Goal: Book appointment/travel/reservation

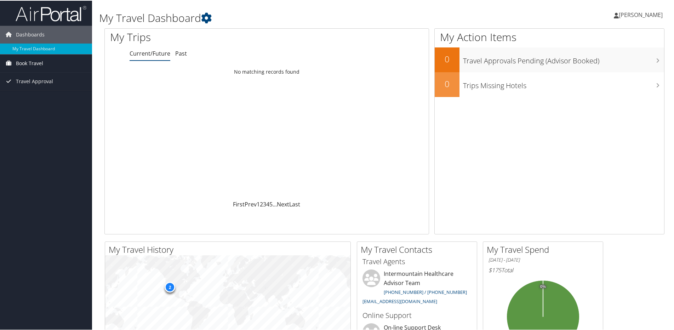
click at [27, 63] on span "Book Travel" at bounding box center [29, 63] width 27 height 18
click at [25, 88] on link "Book/Manage Online Trips" at bounding box center [46, 87] width 92 height 11
